Goal: Find specific page/section: Find specific page/section

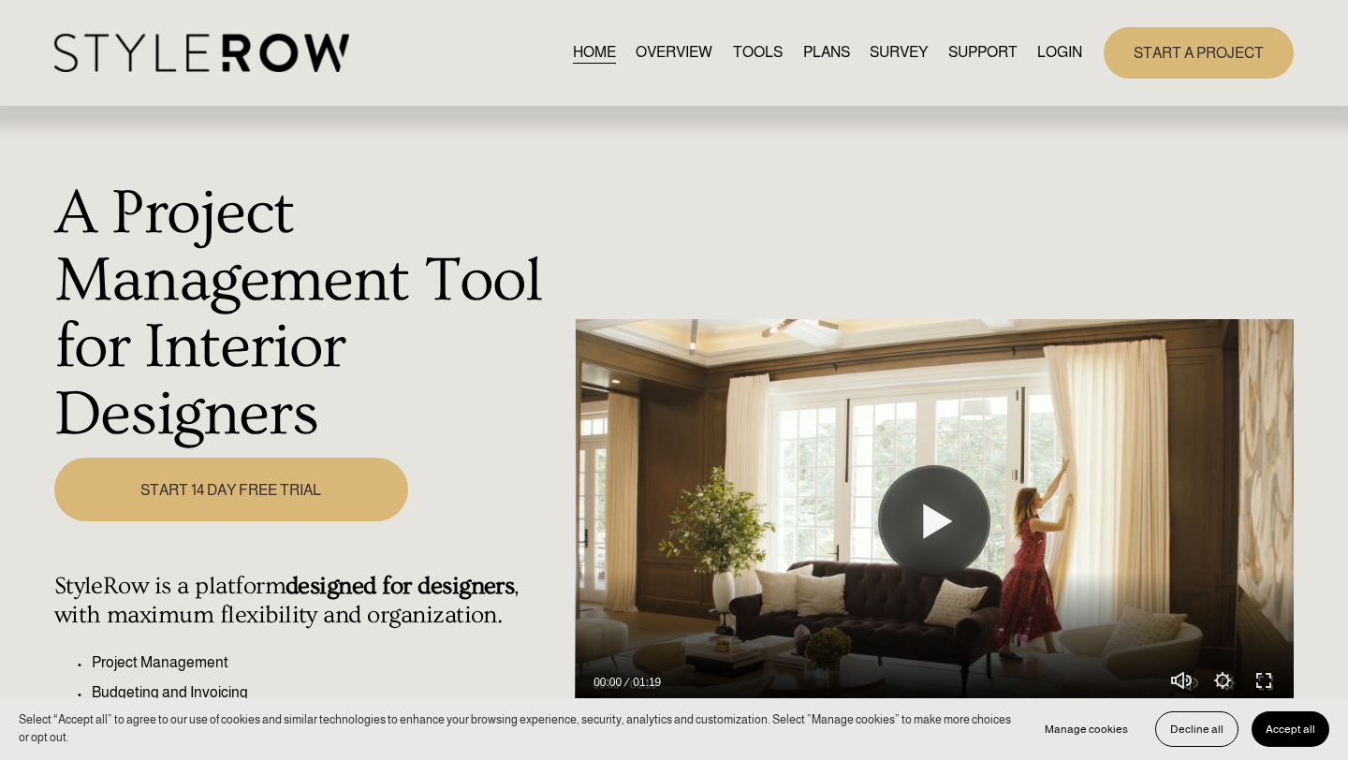
click at [1065, 56] on link "LOGIN" at bounding box center [1059, 52] width 45 height 25
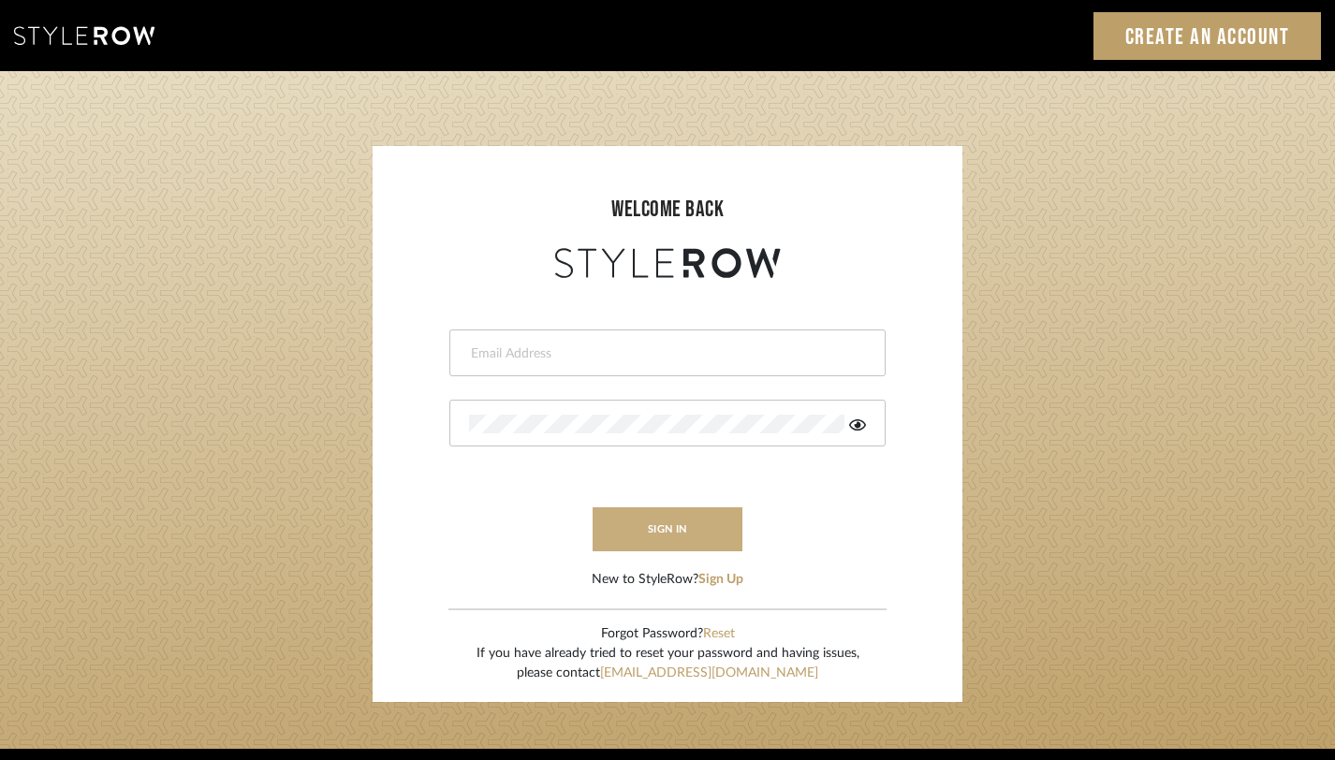
type input "monica@tfoxinteriors.com"
click at [702, 533] on button "sign in" at bounding box center [668, 529] width 150 height 44
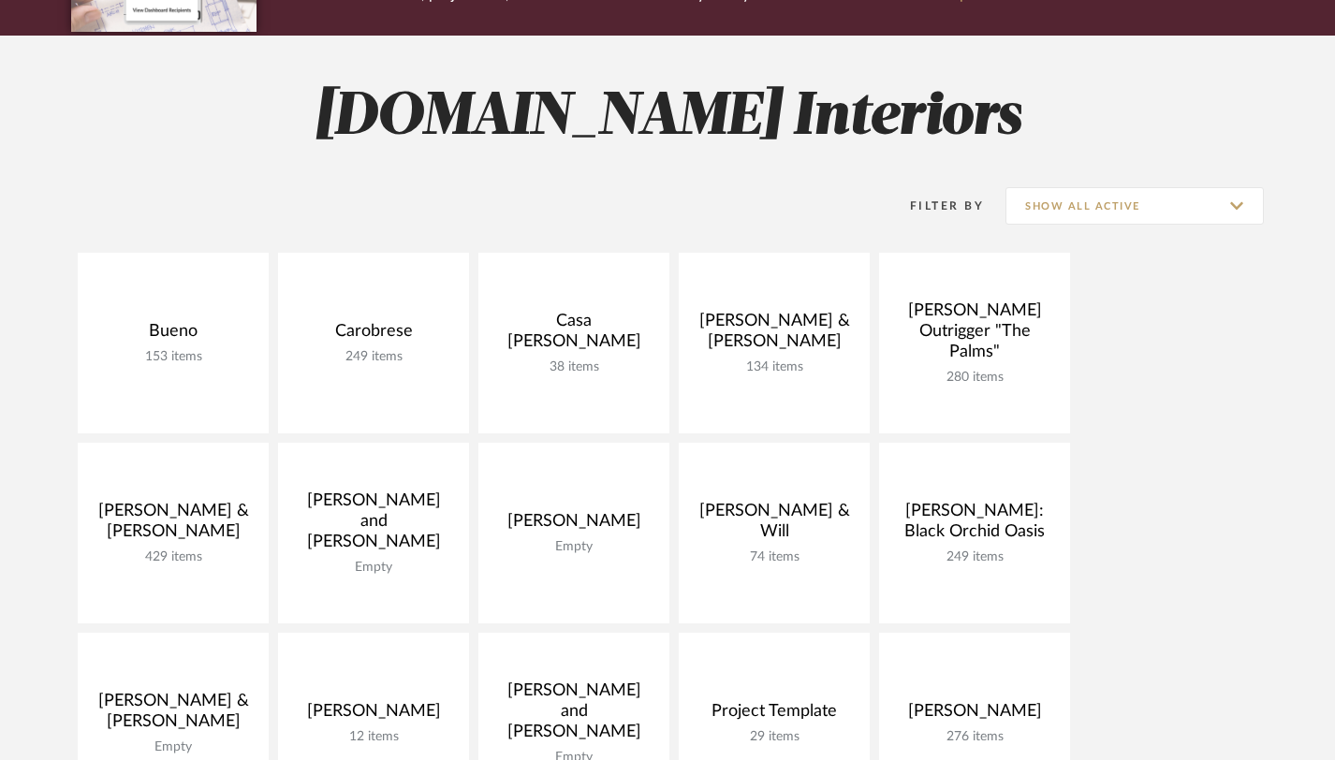
scroll to position [183, 0]
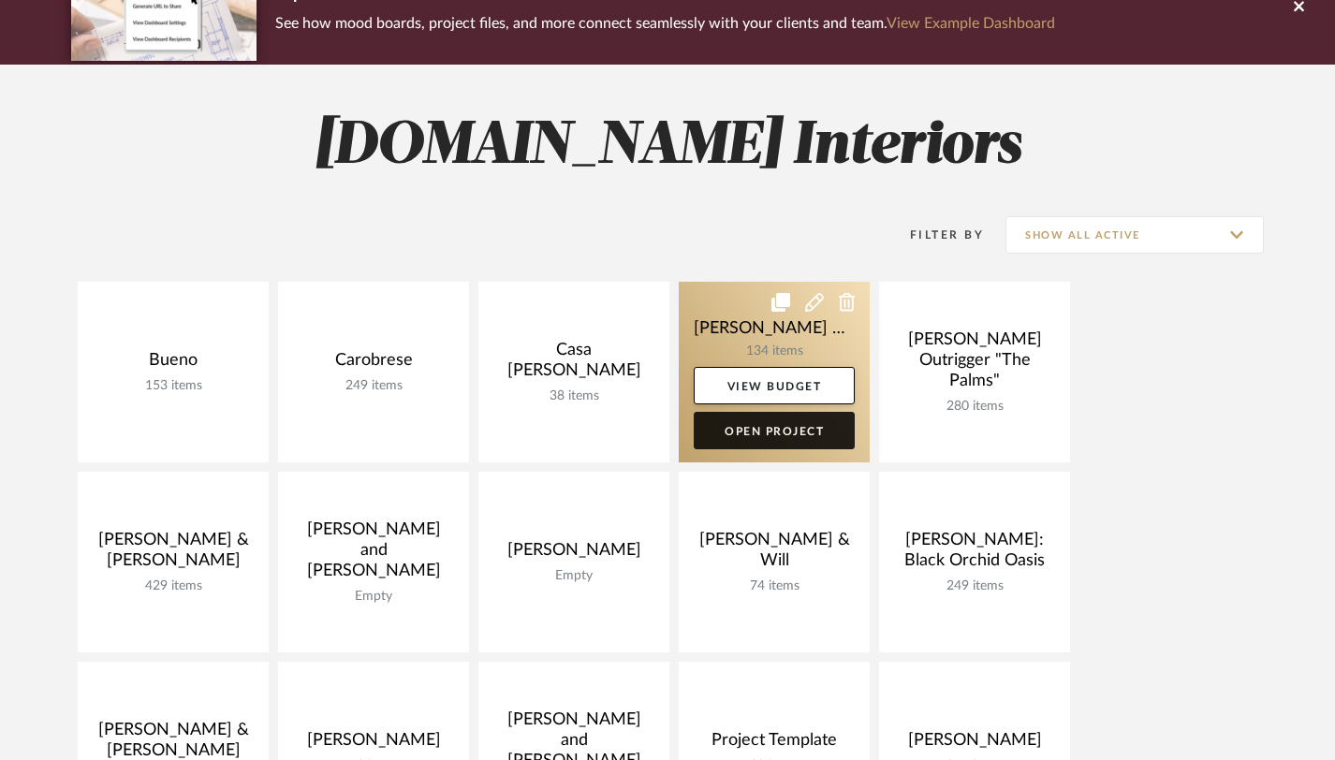
click at [793, 436] on link "Open Project" at bounding box center [774, 430] width 161 height 37
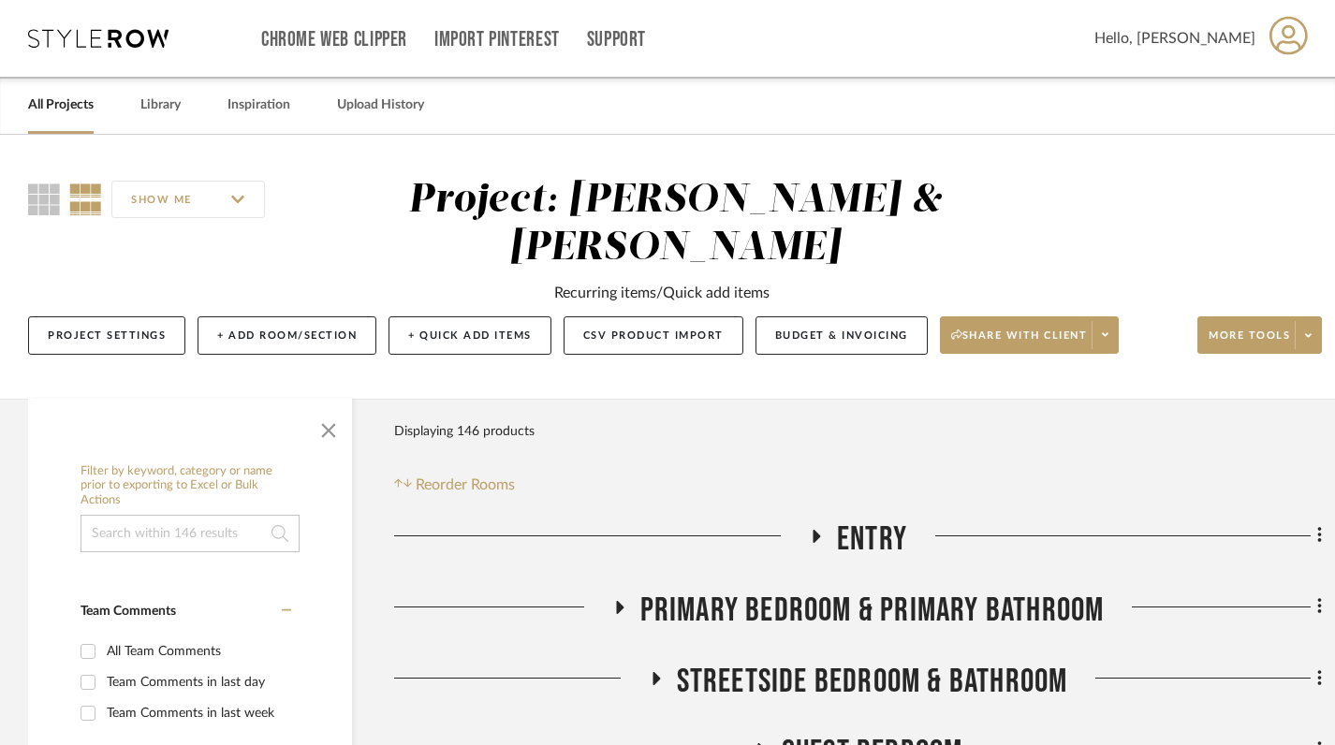
click at [817, 533] on icon at bounding box center [816, 536] width 7 height 13
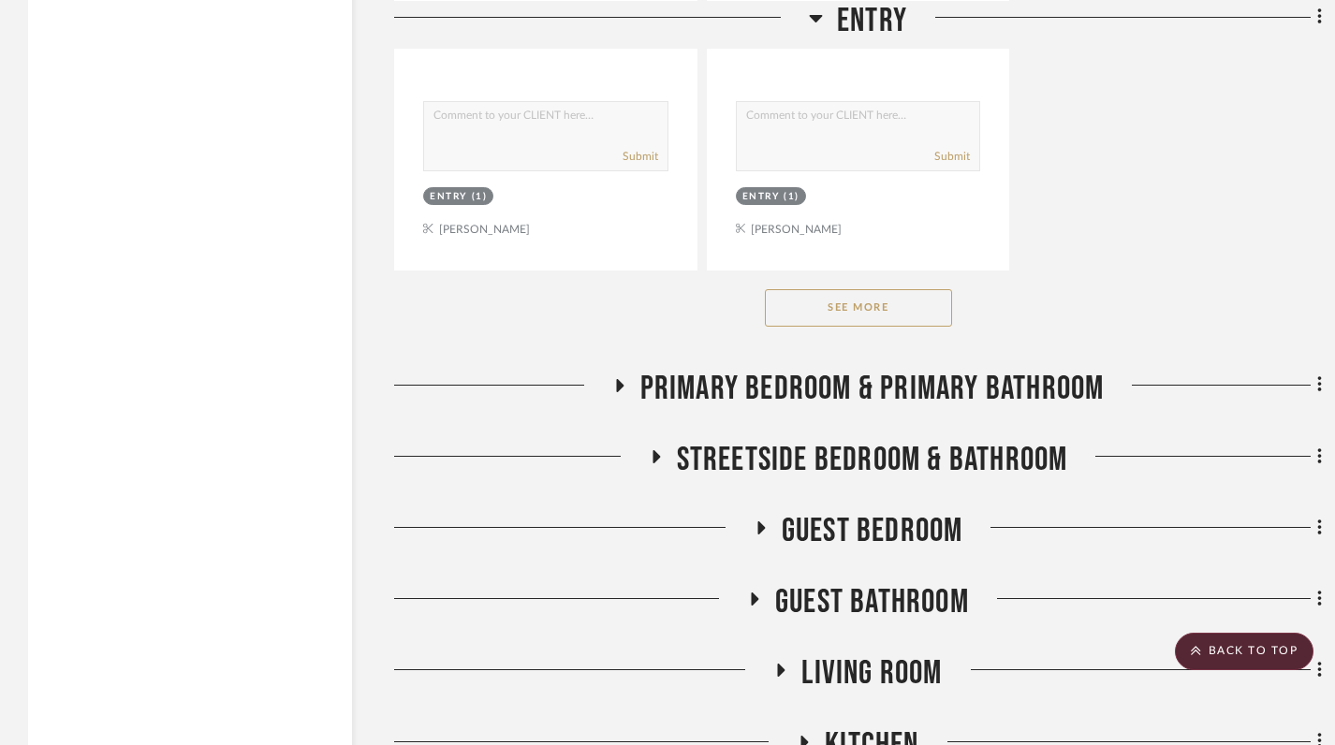
scroll to position [2792, 0]
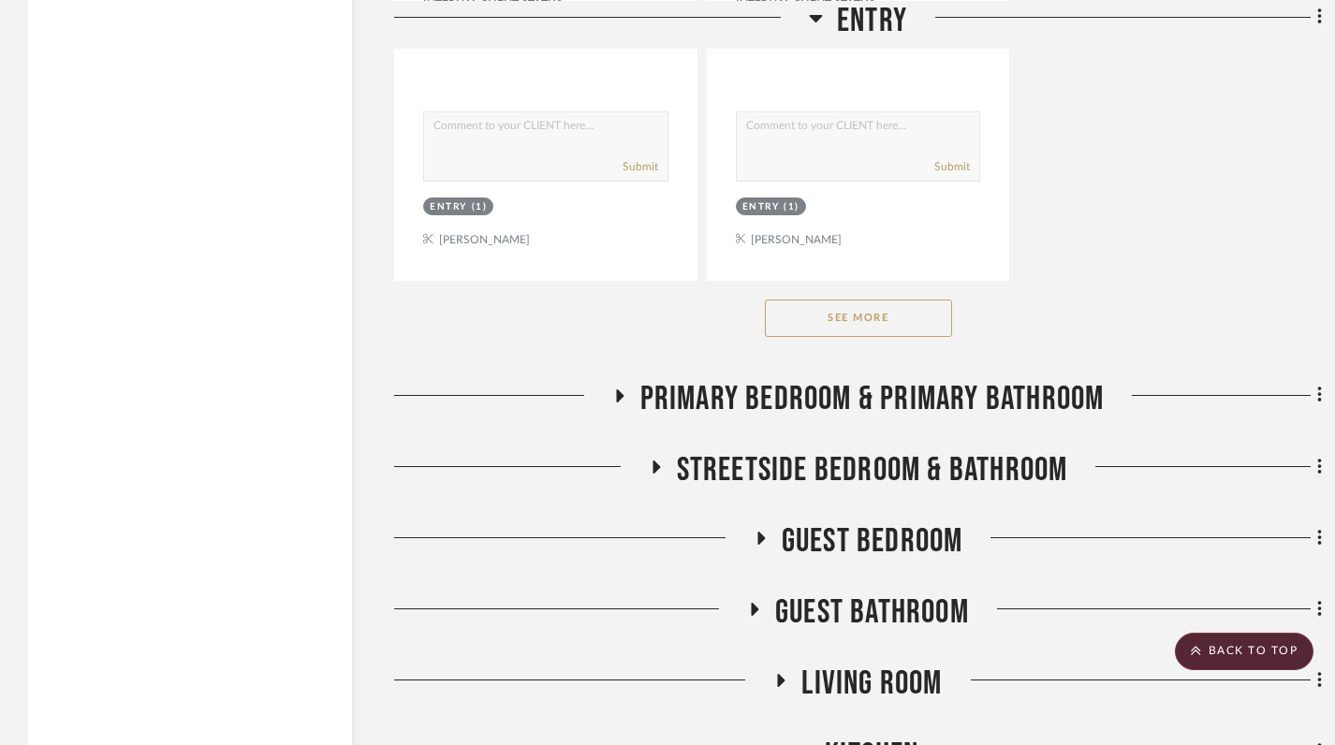
click at [856, 318] on button "See More" at bounding box center [858, 318] width 187 height 37
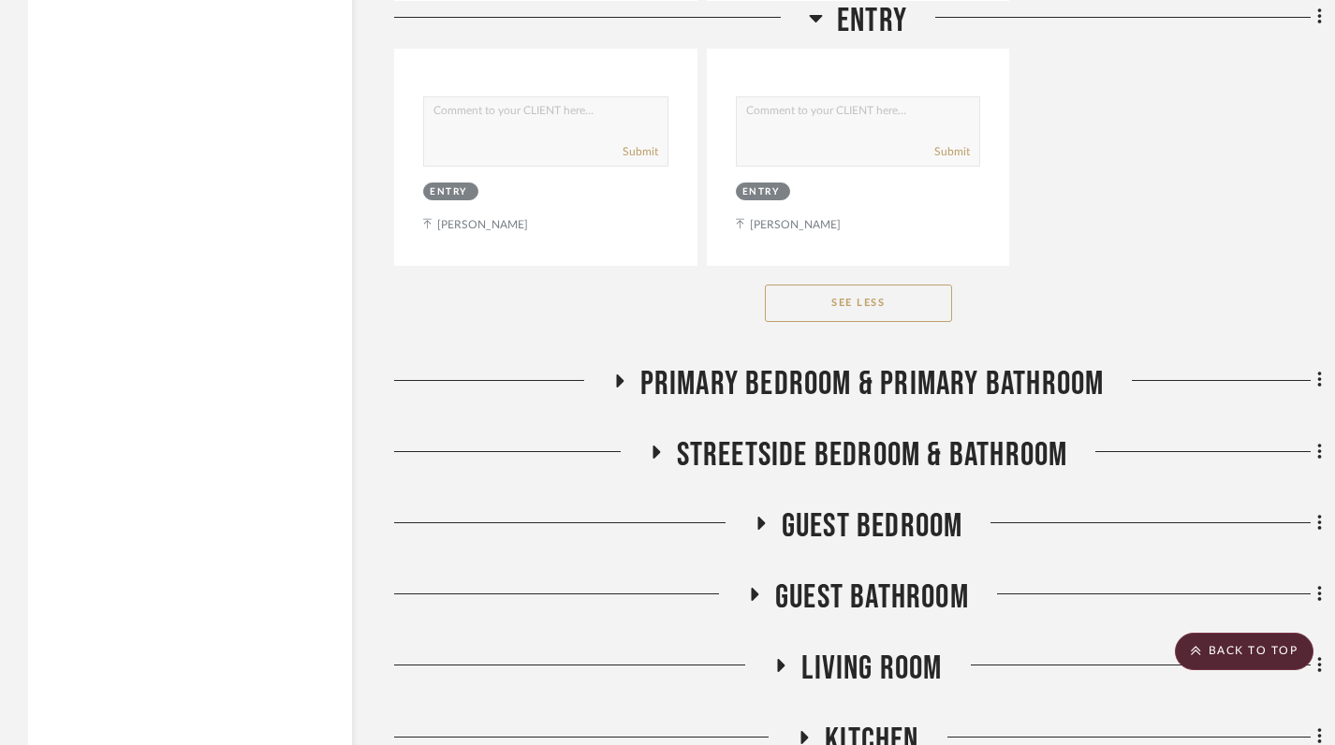
scroll to position [6133, 0]
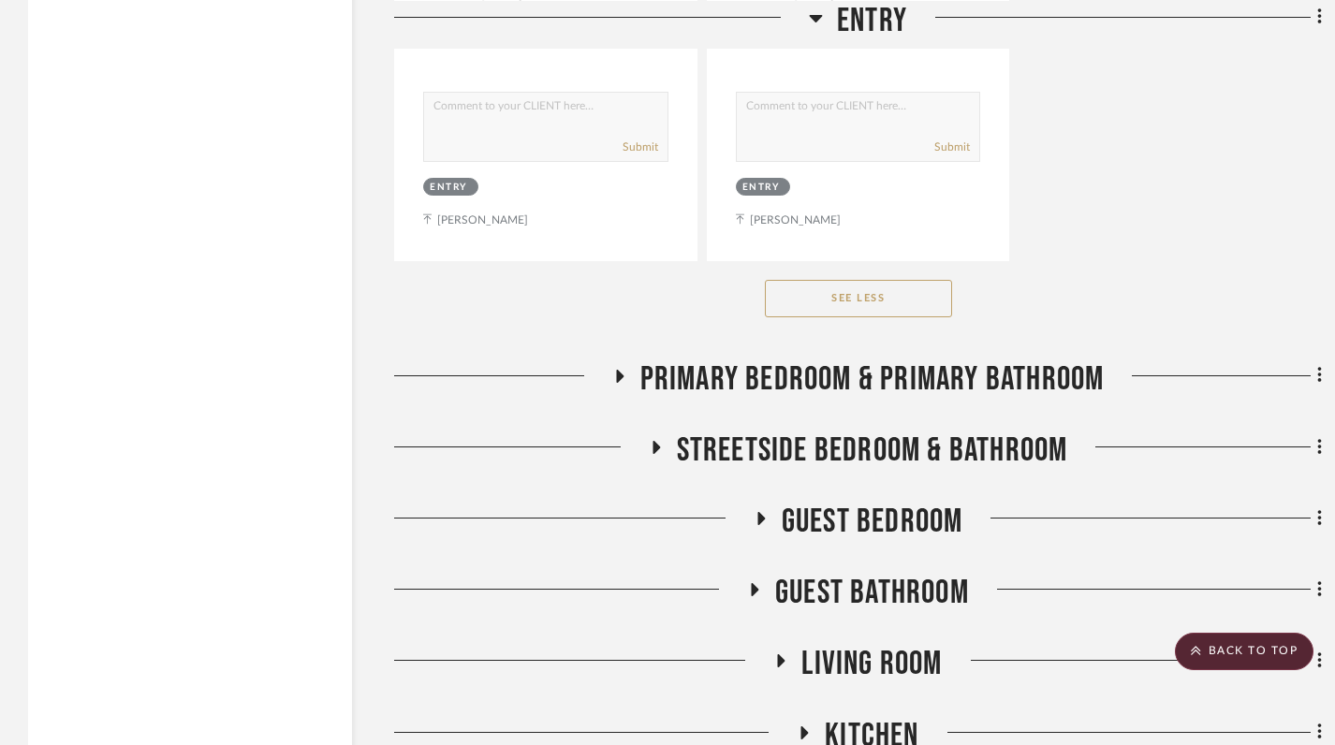
click at [637, 374] on h3 "Primary Bedroom & Primary Bathroom" at bounding box center [858, 379] width 492 height 40
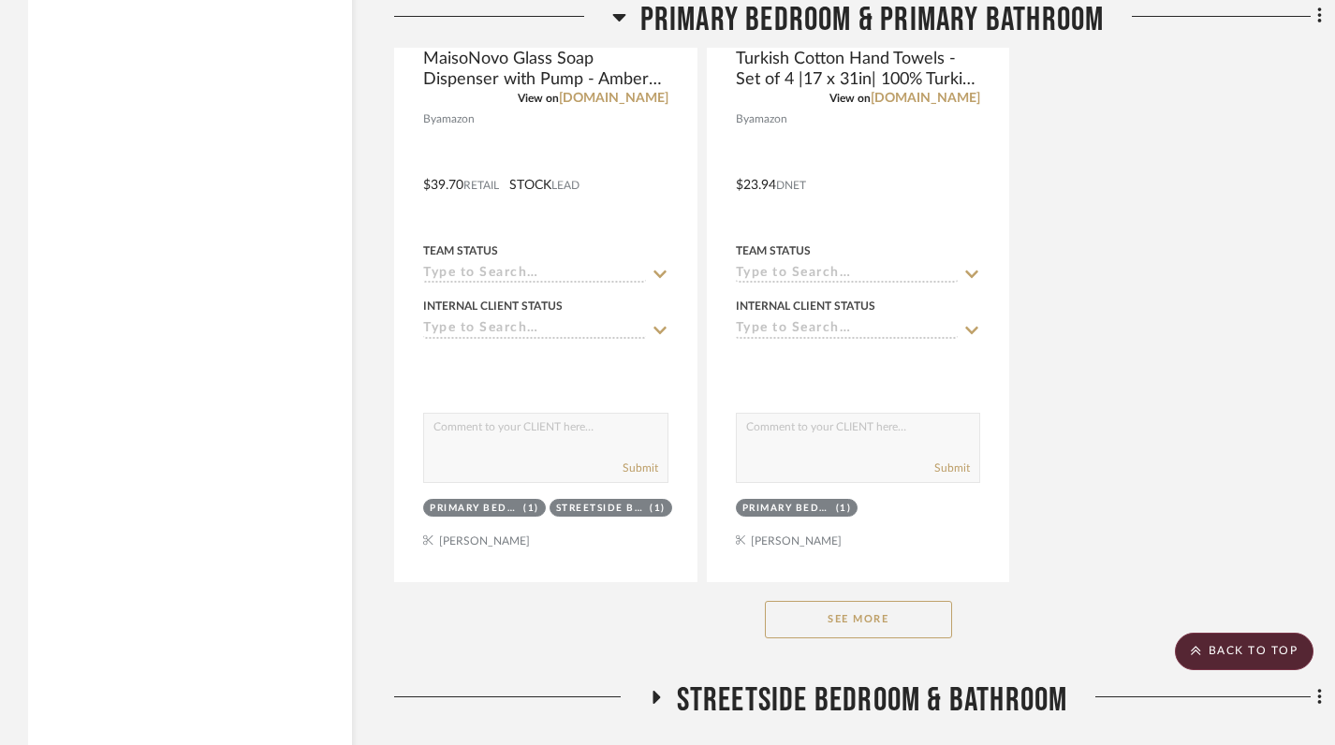
scroll to position [8678, 0]
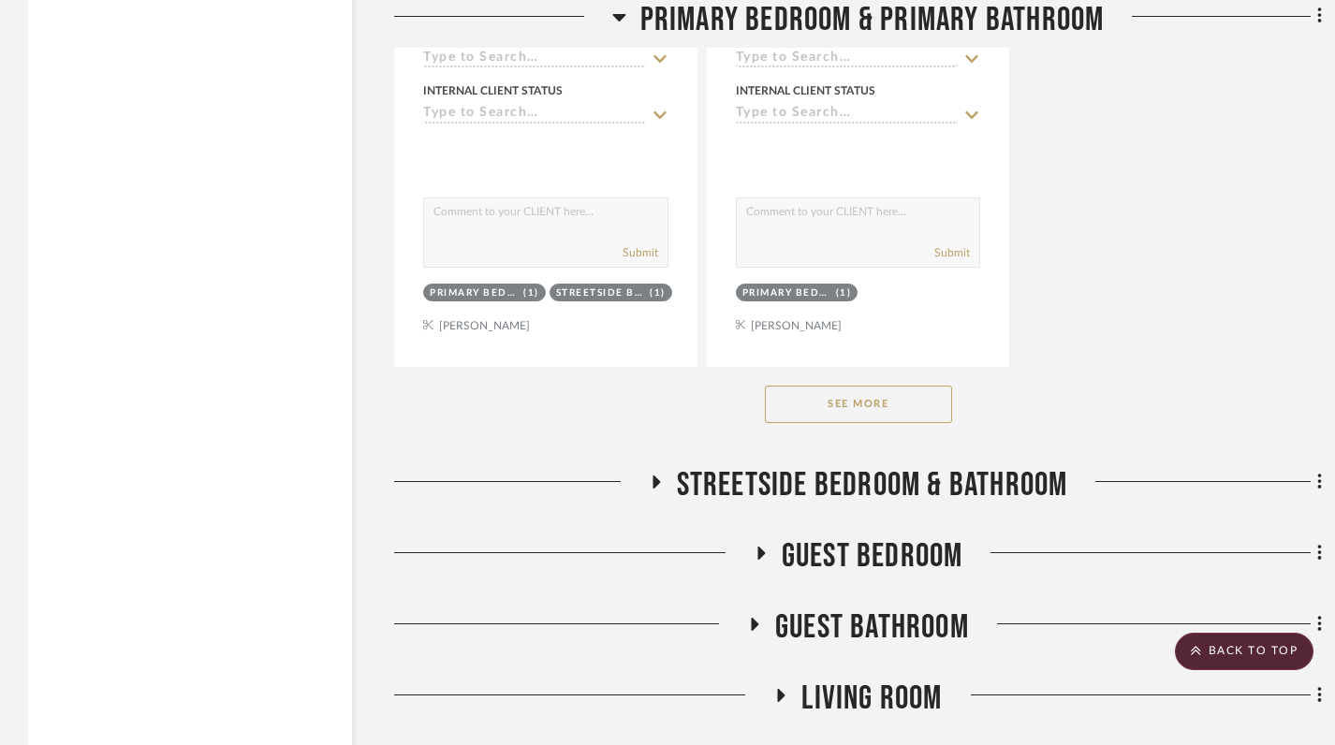
click at [829, 408] on button "See More" at bounding box center [858, 404] width 187 height 37
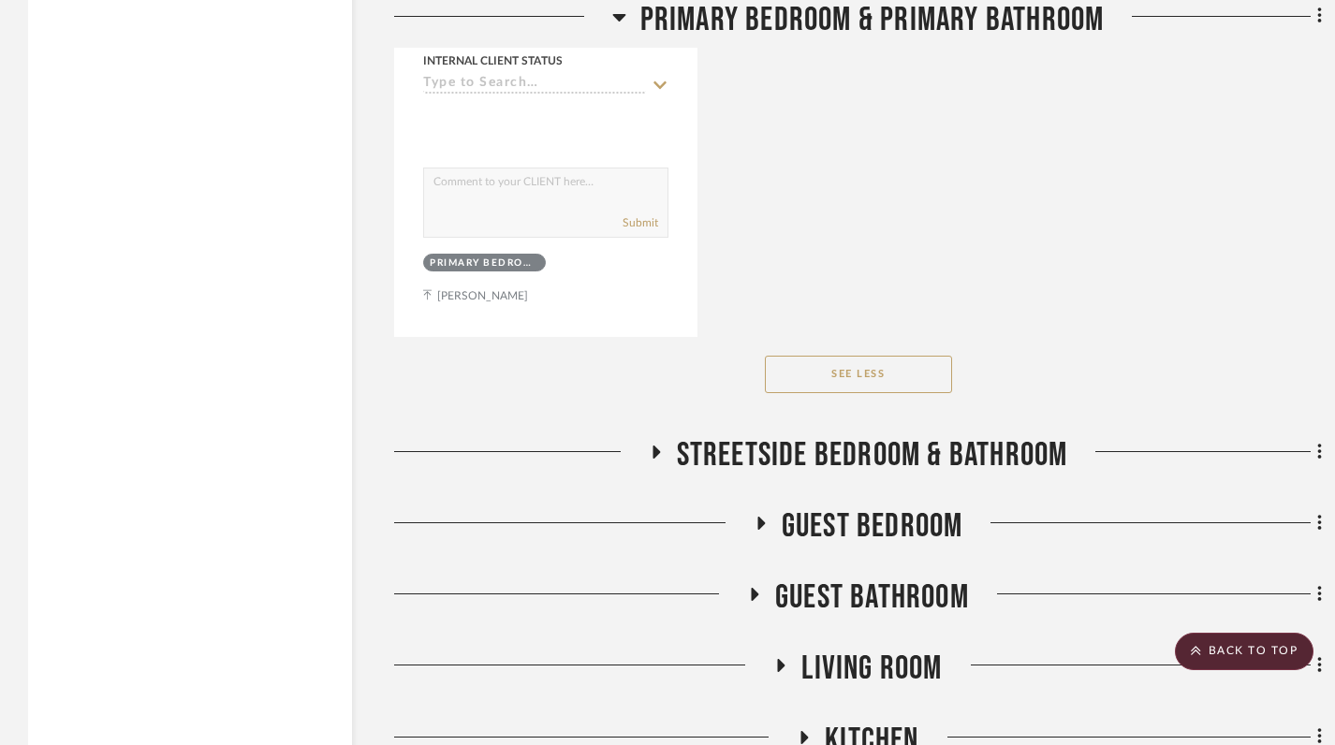
scroll to position [13715, 0]
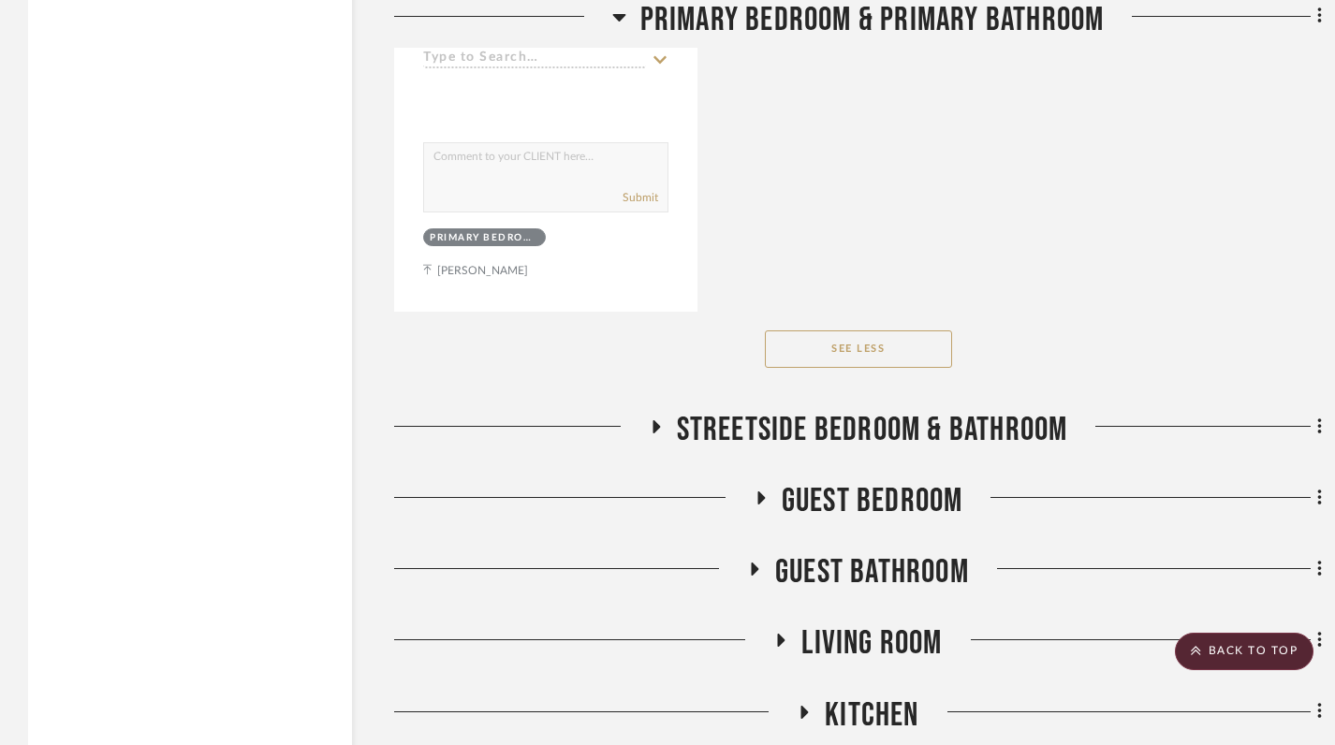
click at [653, 419] on icon at bounding box center [655, 426] width 22 height 14
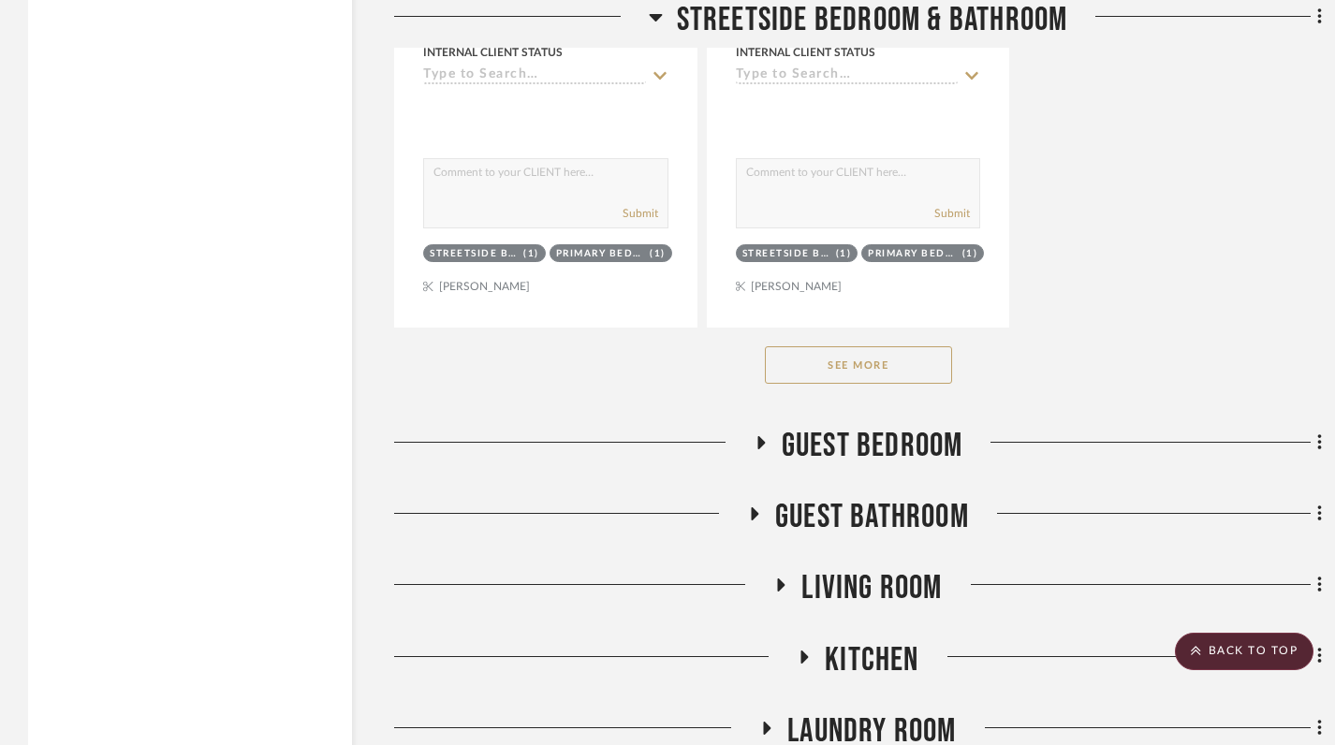
scroll to position [16267, 0]
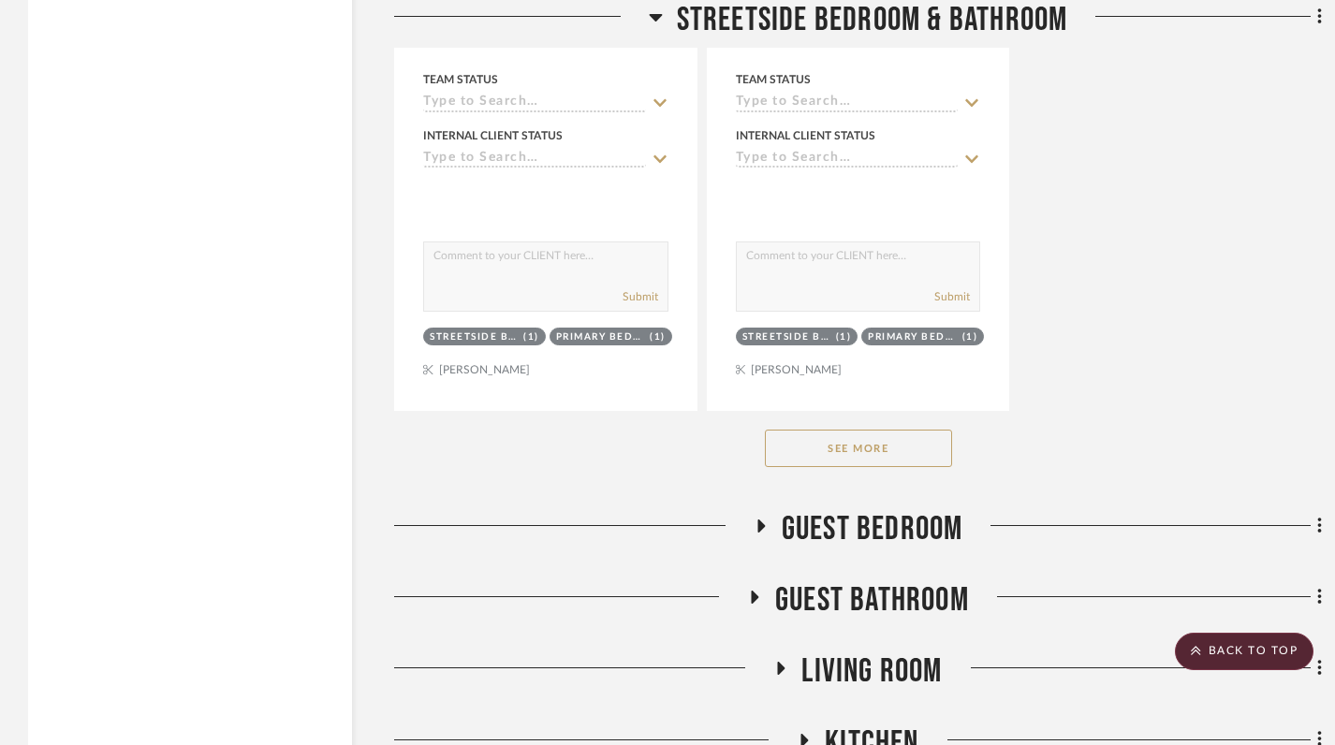
click at [873, 432] on button "See More" at bounding box center [858, 448] width 187 height 37
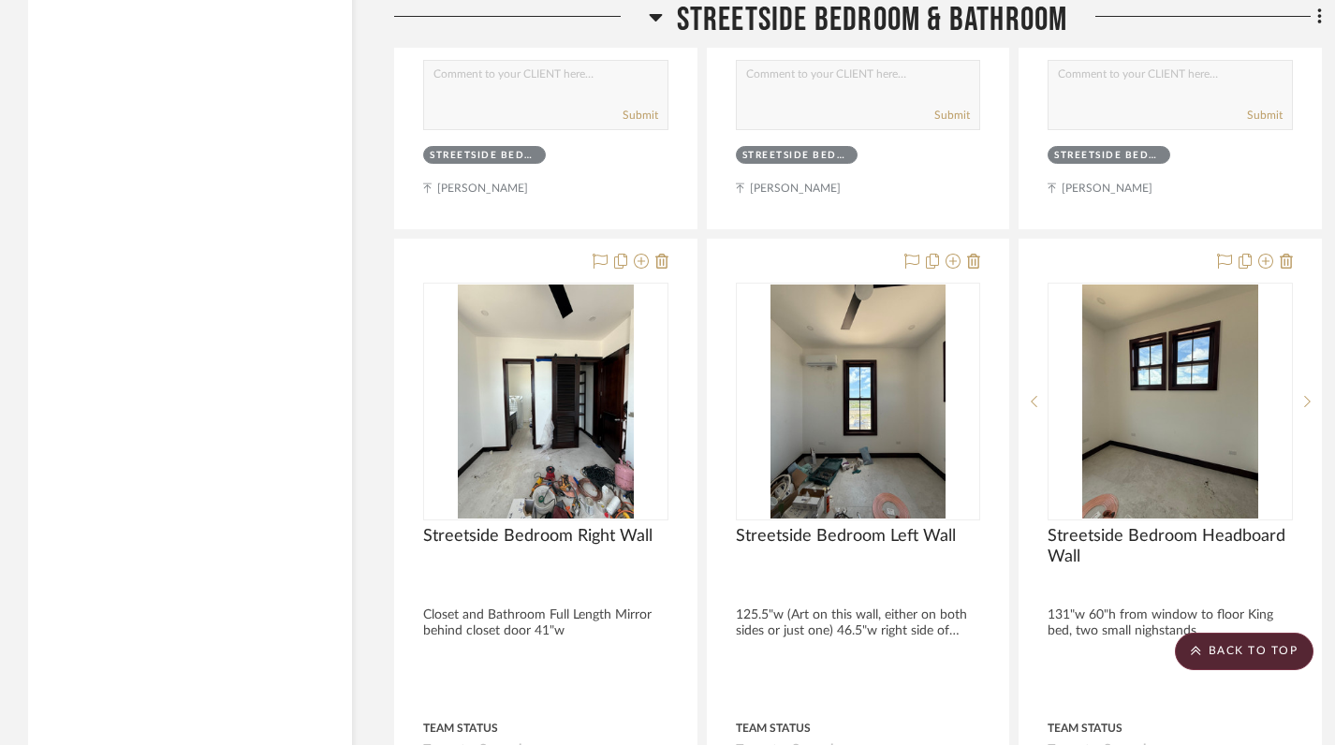
scroll to position [21432, 0]
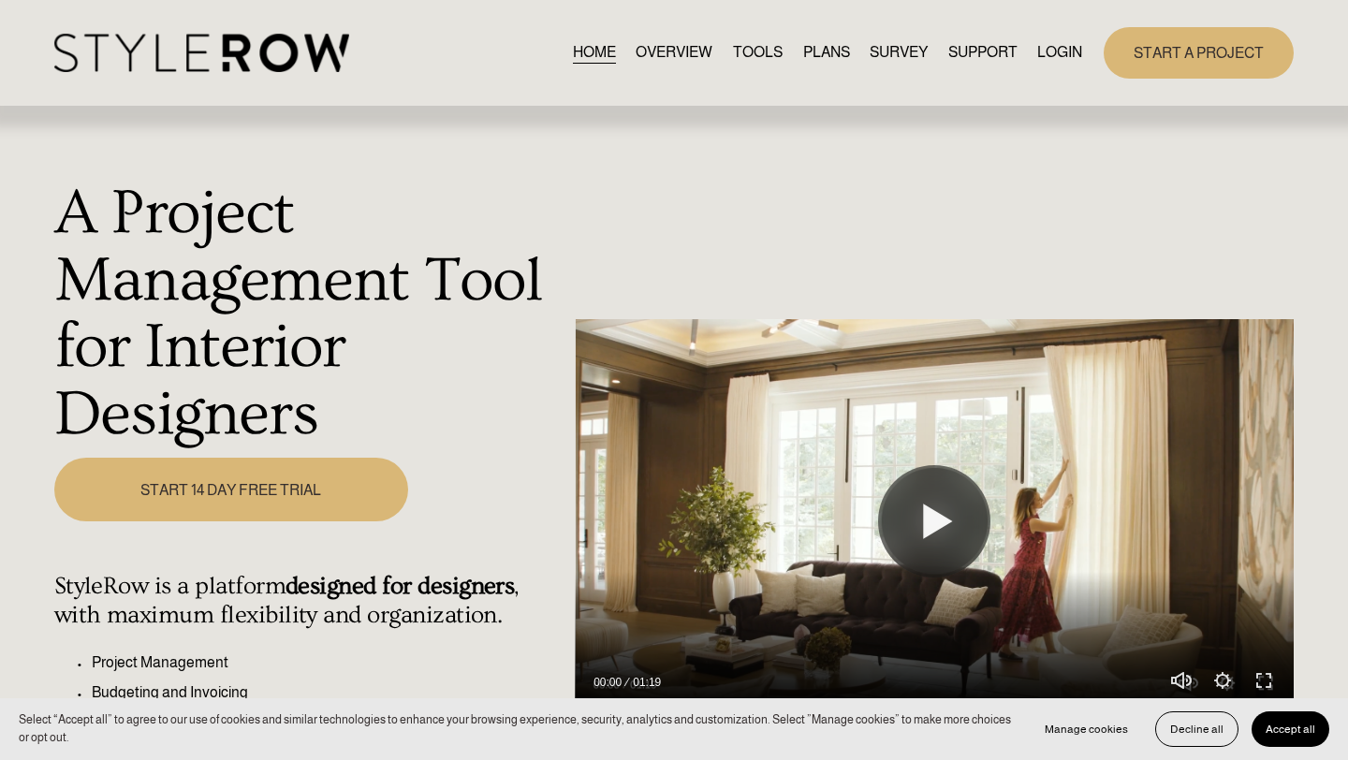
click at [1062, 54] on link "LOGIN" at bounding box center [1059, 52] width 45 height 25
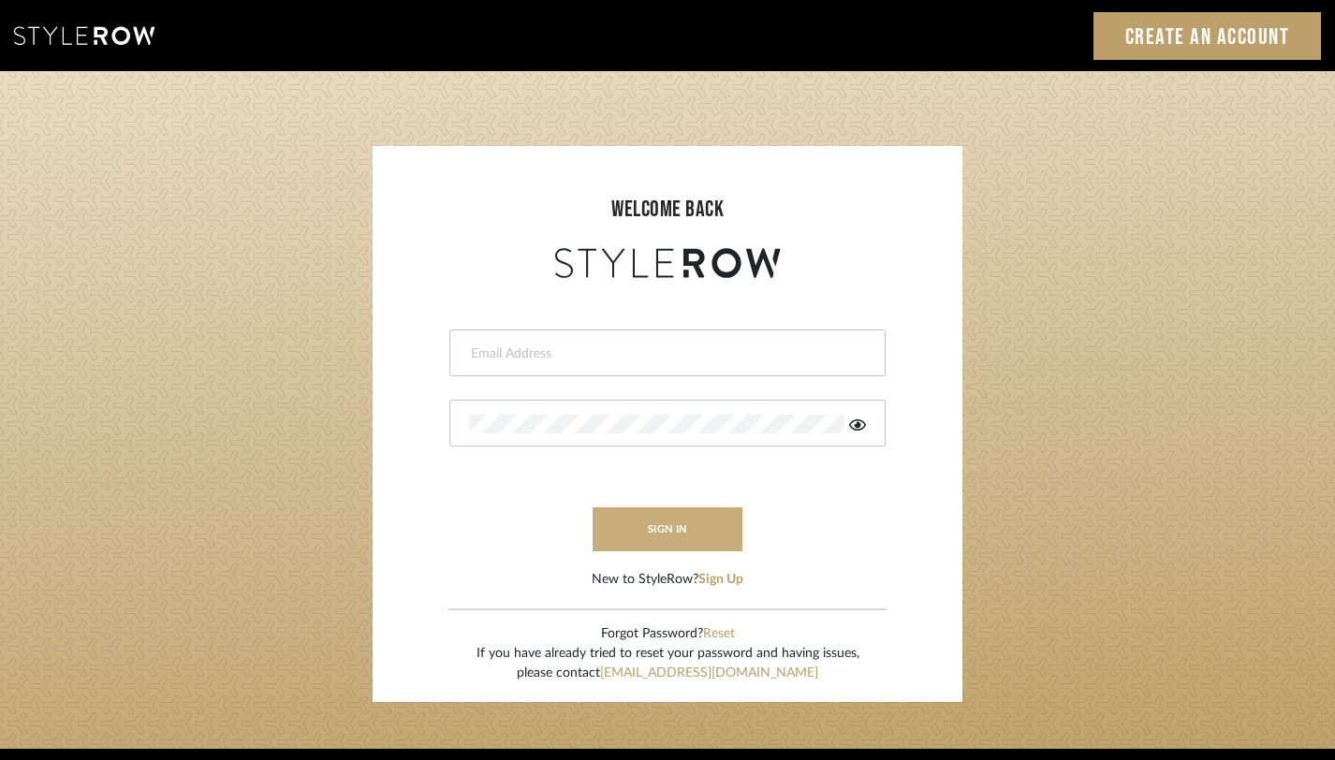
type input "[PERSON_NAME][EMAIL_ADDRESS][DOMAIN_NAME]"
click at [717, 535] on button "sign in" at bounding box center [668, 529] width 150 height 44
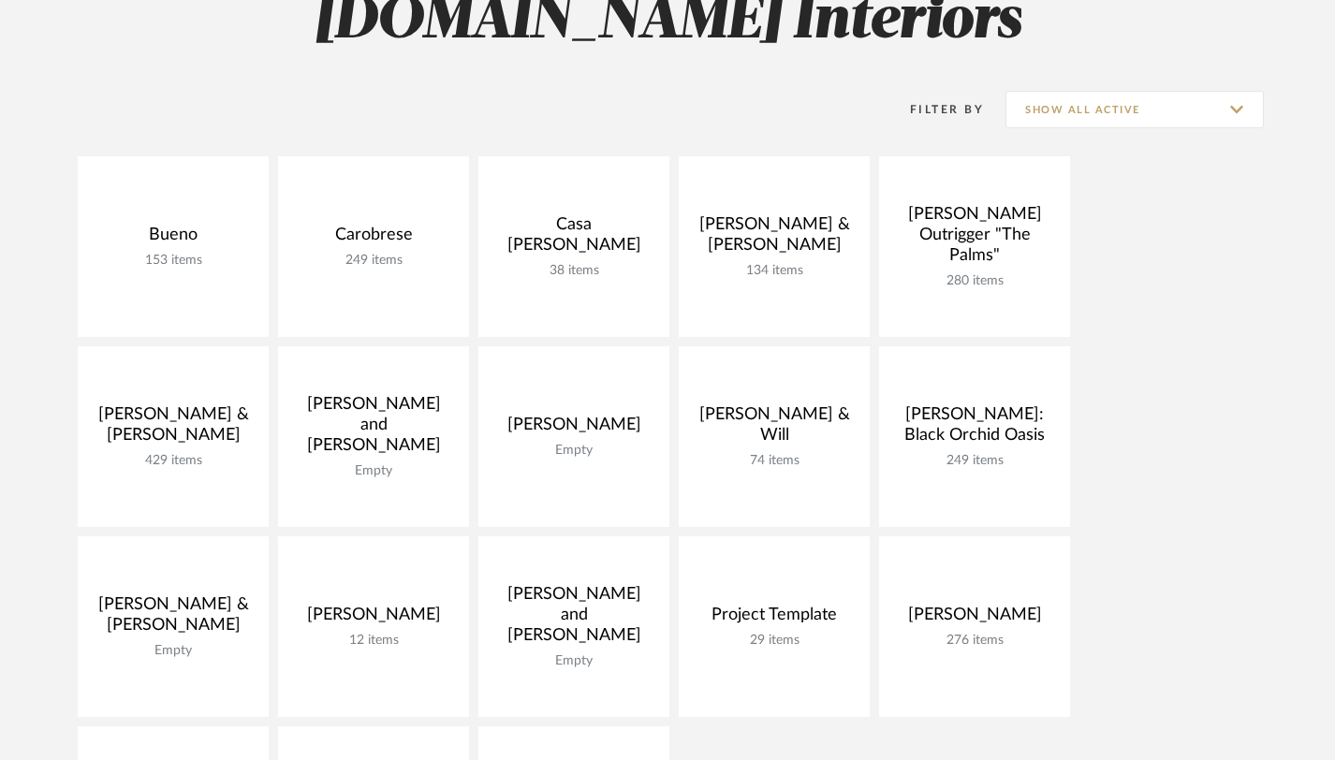
scroll to position [292, 0]
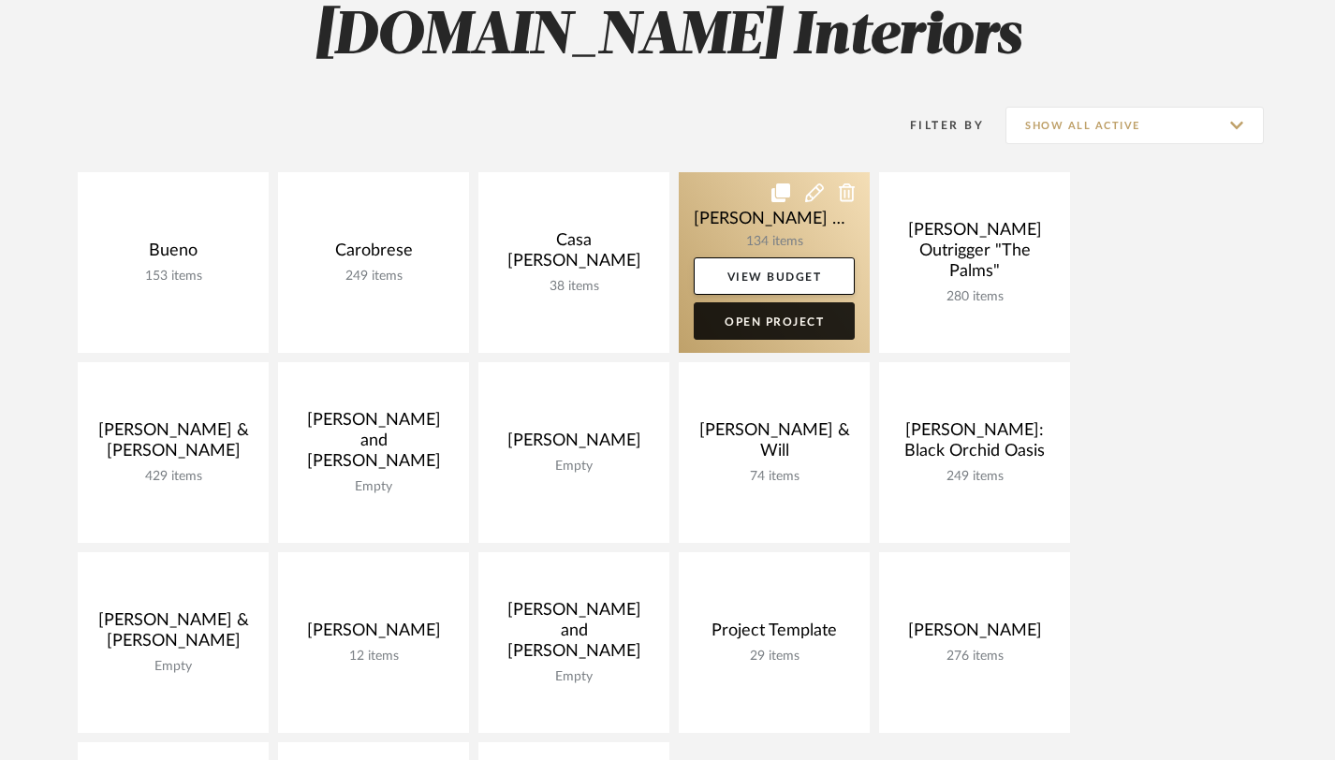
click at [770, 319] on link "Open Project" at bounding box center [774, 320] width 161 height 37
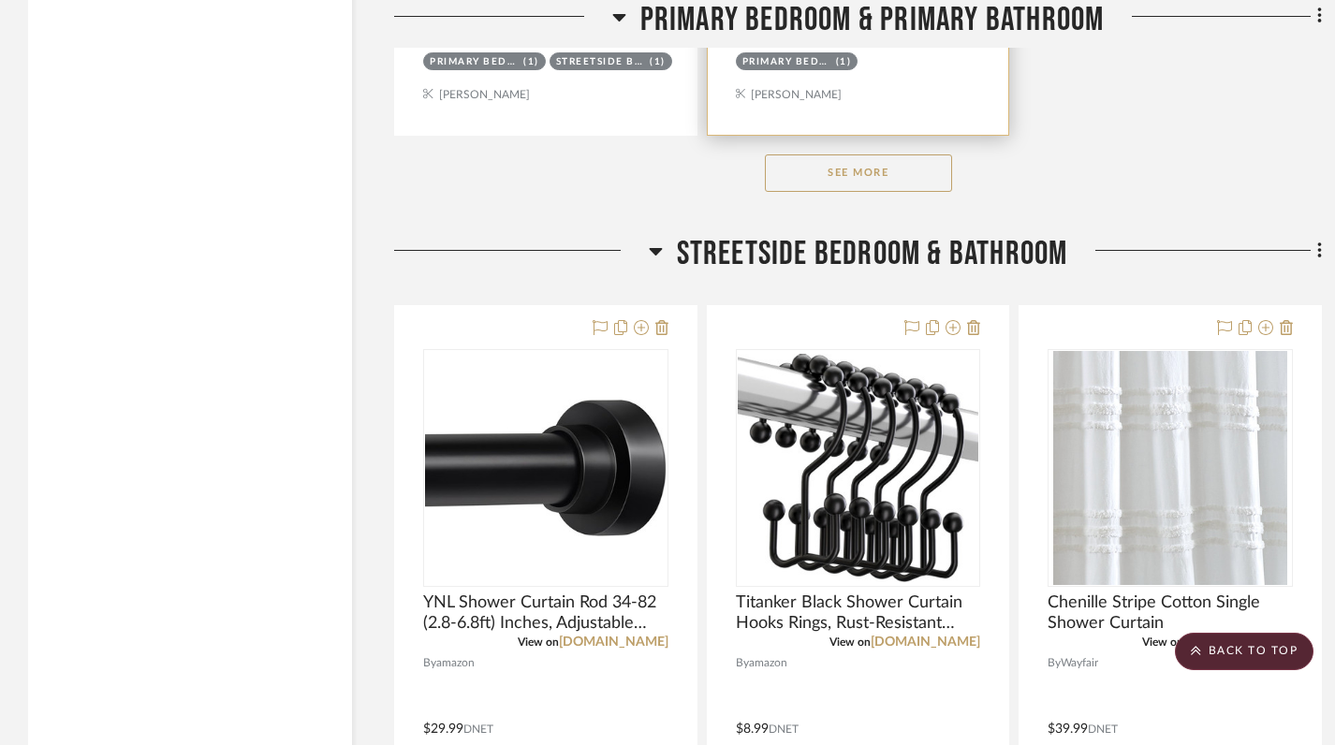
scroll to position [5559, 0]
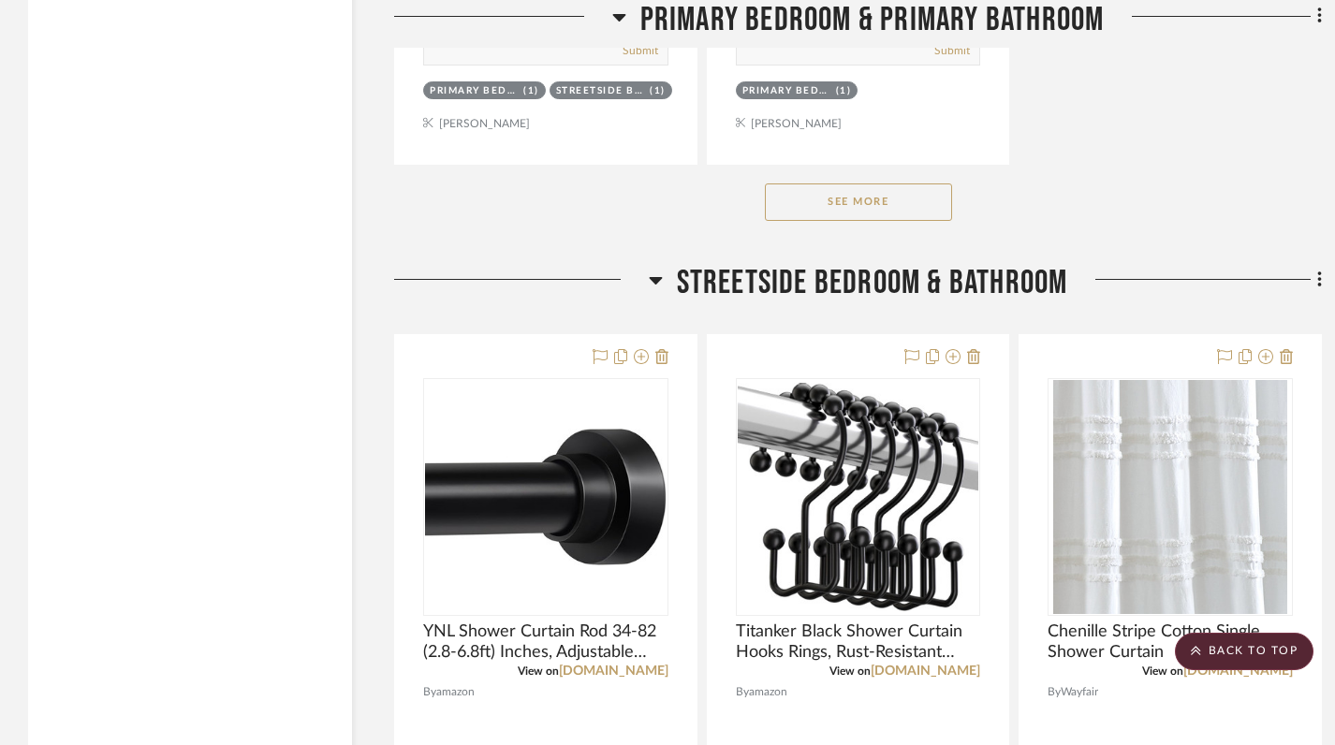
click at [842, 211] on button "See More" at bounding box center [858, 201] width 187 height 37
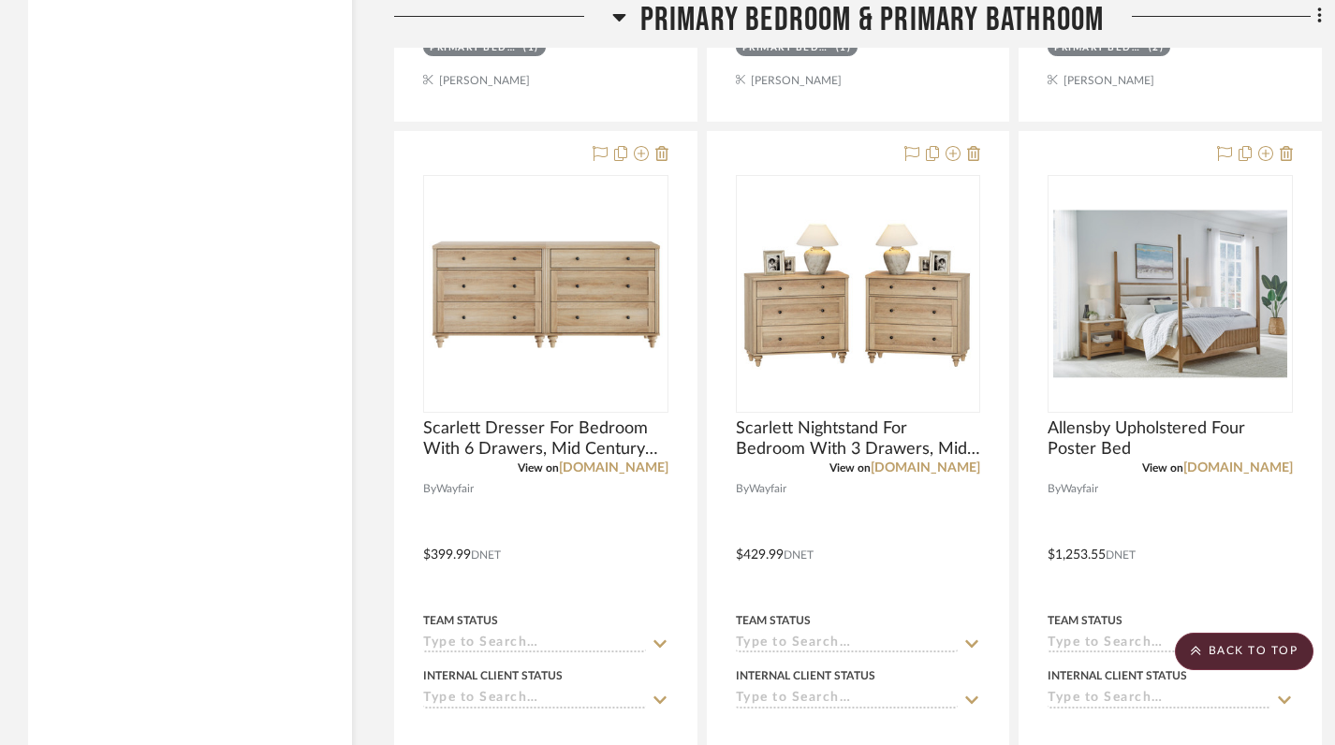
scroll to position [7263, 0]
